Goal: Information Seeking & Learning: Compare options

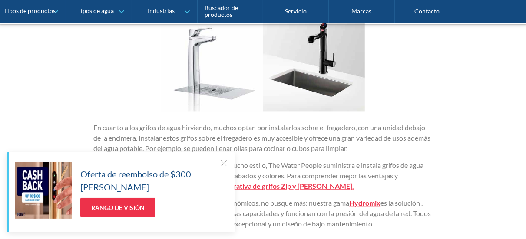
scroll to position [918, 0]
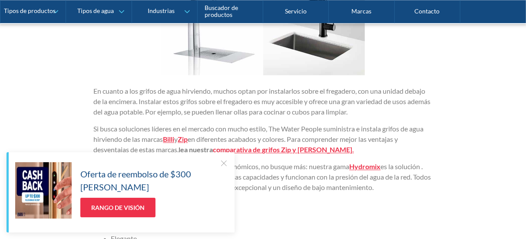
click at [270, 148] on font "comparativa de grifos Zip y Billi" at bounding box center [282, 149] width 139 height 8
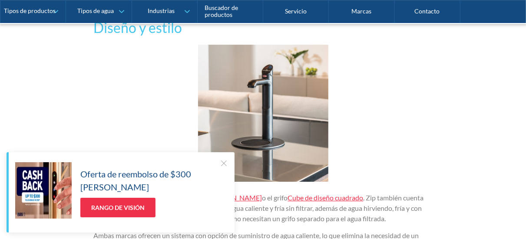
scroll to position [1435, 0]
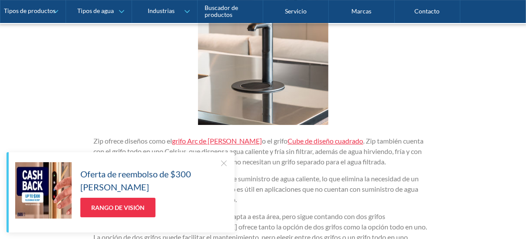
click at [224, 168] on div at bounding box center [223, 163] width 9 height 9
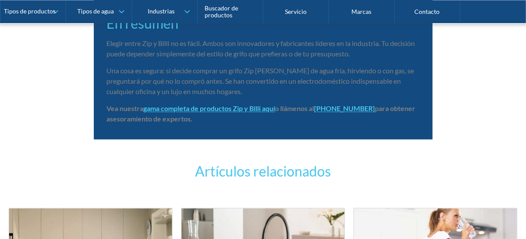
scroll to position [2477, 0]
